Goal: Navigation & Orientation: Find specific page/section

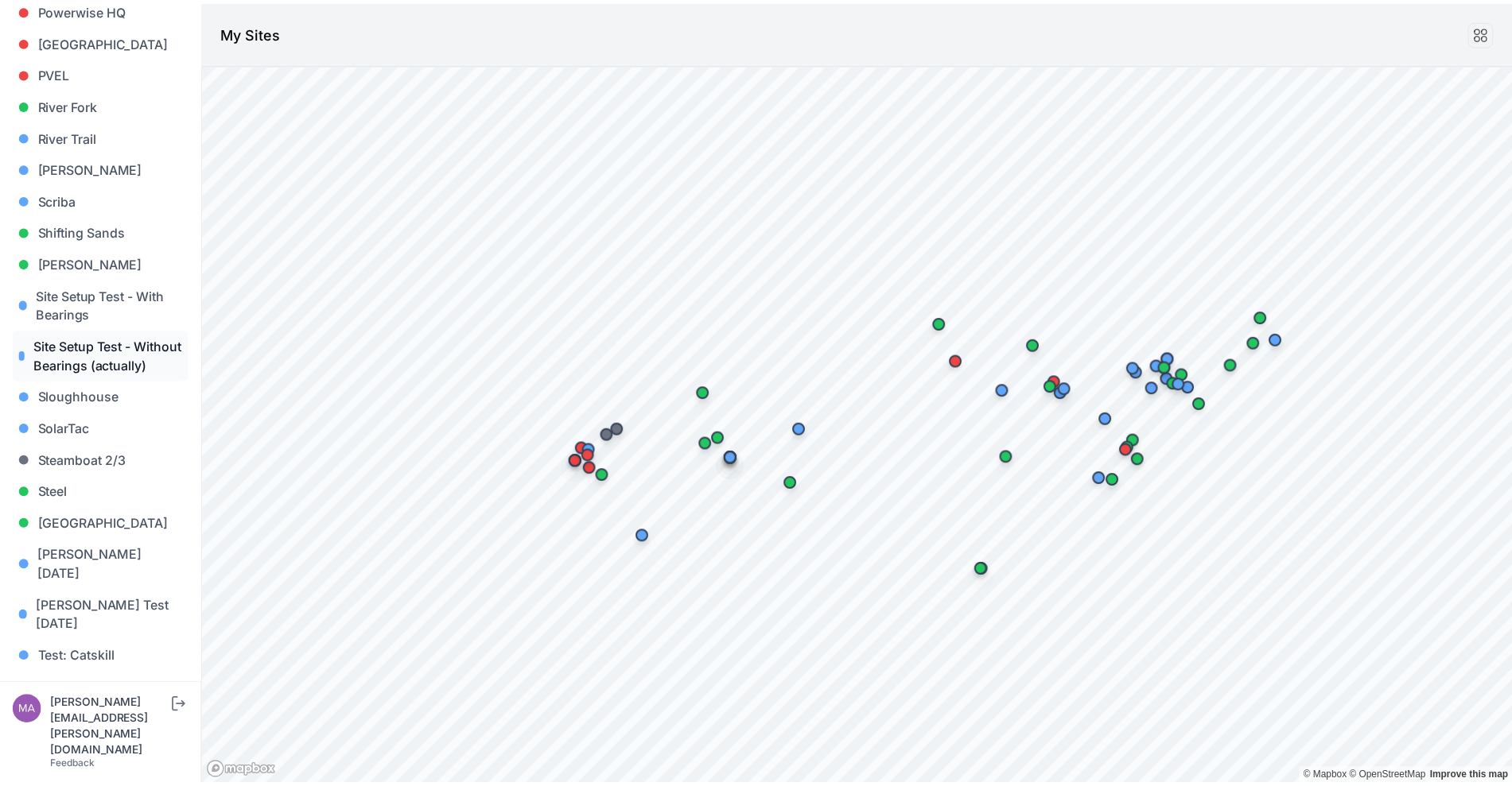
scroll to position [1422, 0]
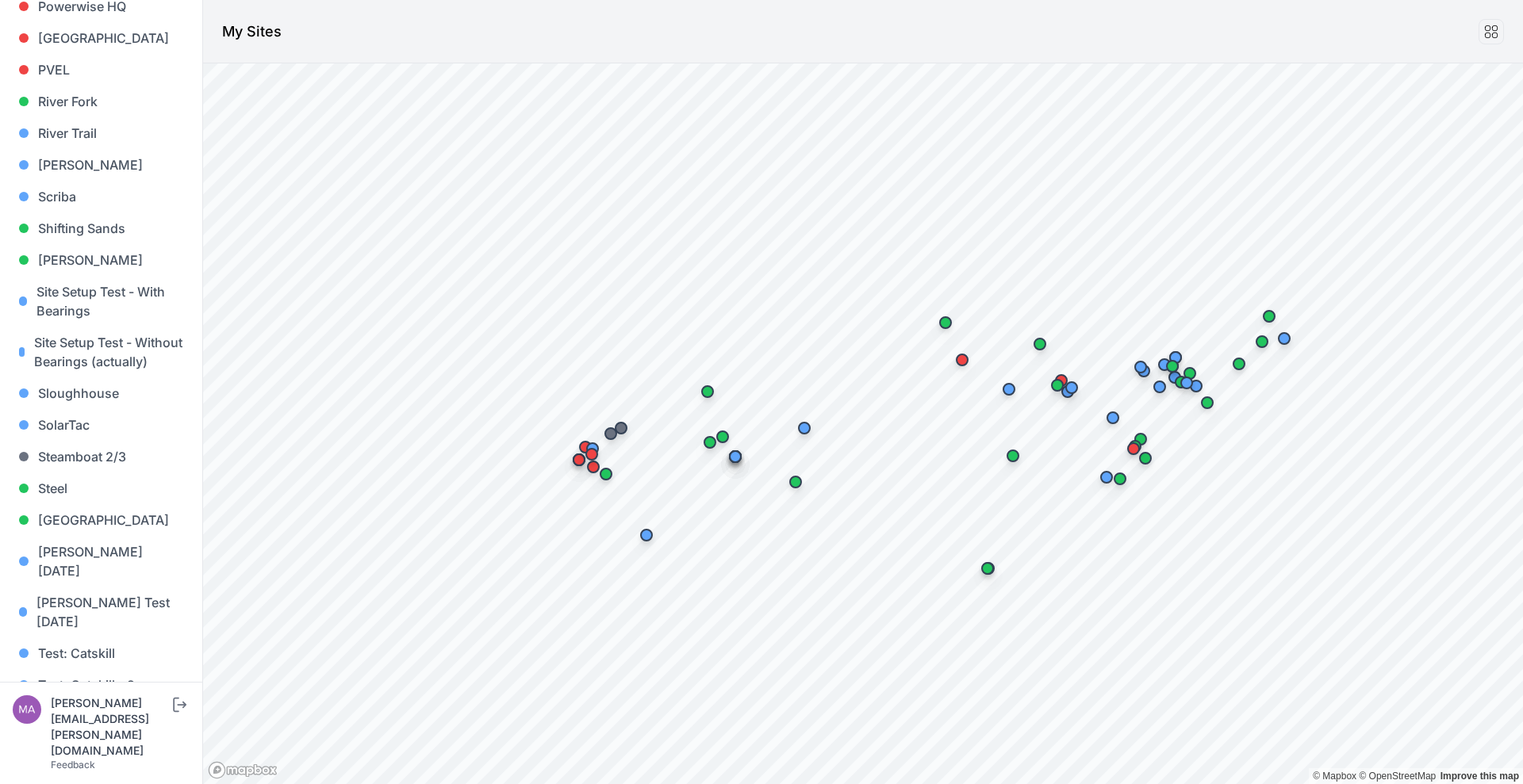
click at [103, 764] on link "Whitetail" at bounding box center [101, 780] width 177 height 32
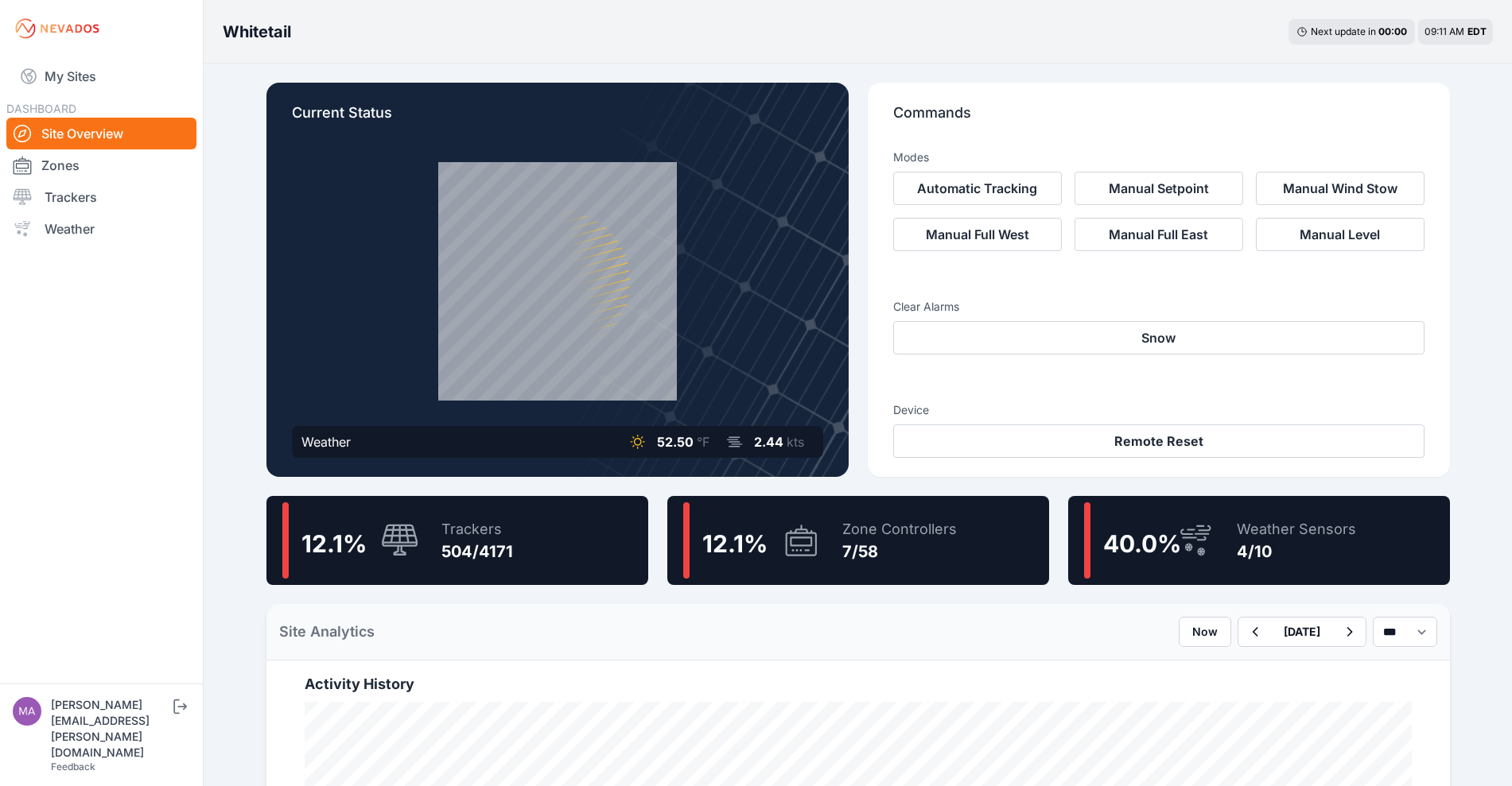
click at [900, 559] on div "7/58" at bounding box center [899, 552] width 114 height 23
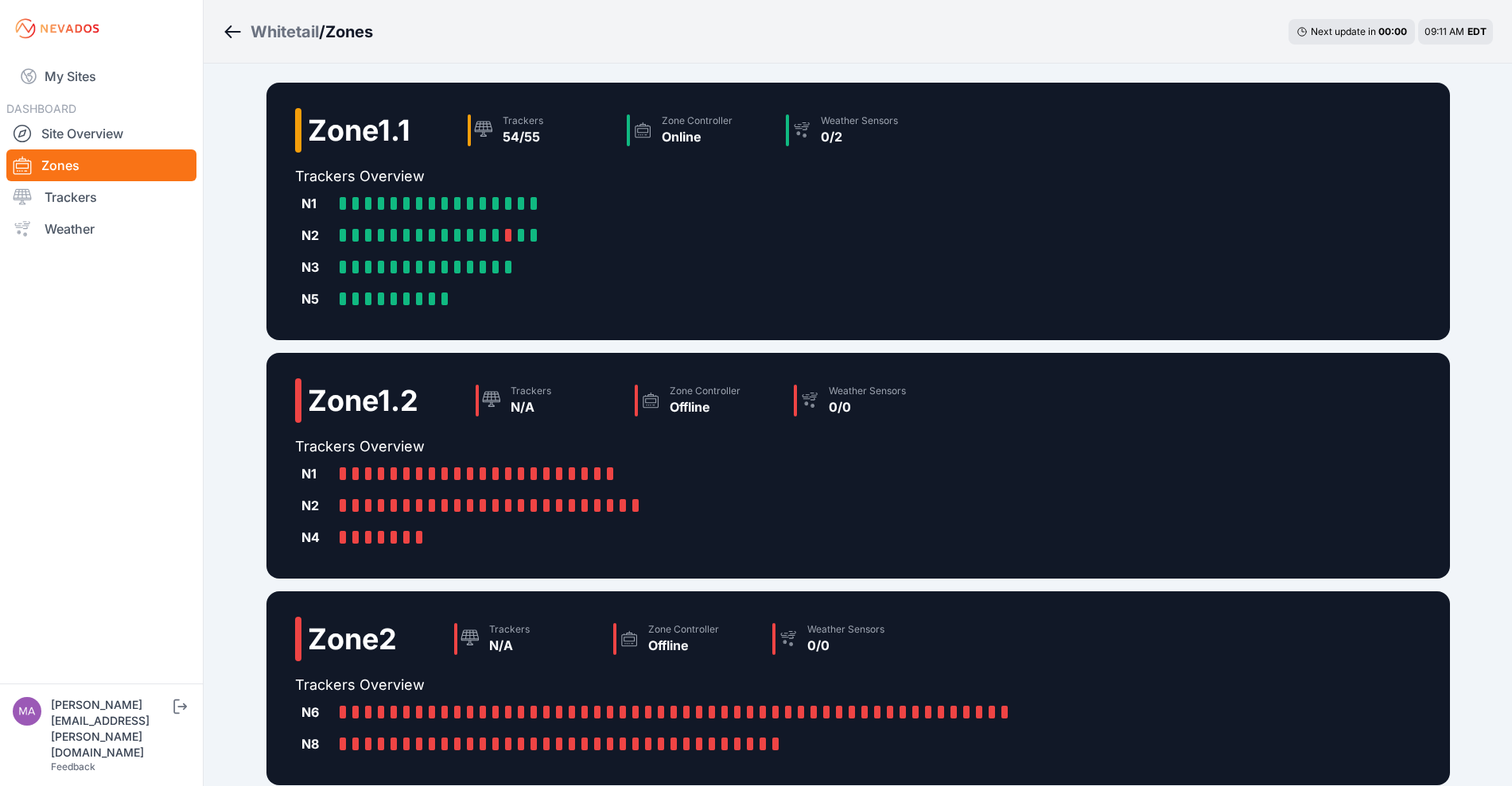
scroll to position [418, 0]
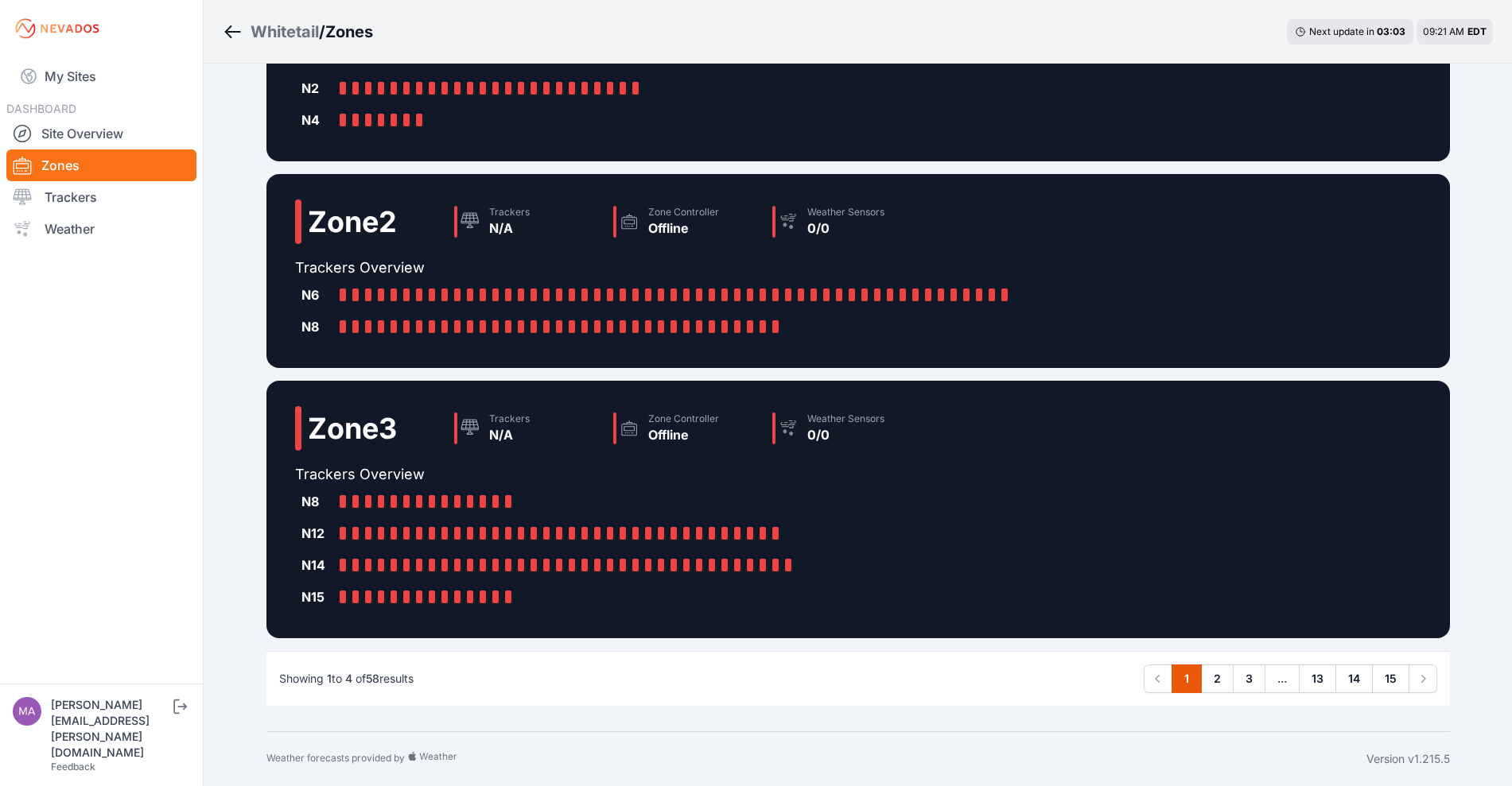
click at [290, 34] on div "Whitetail" at bounding box center [284, 32] width 68 height 23
